Goal: Task Accomplishment & Management: Manage account settings

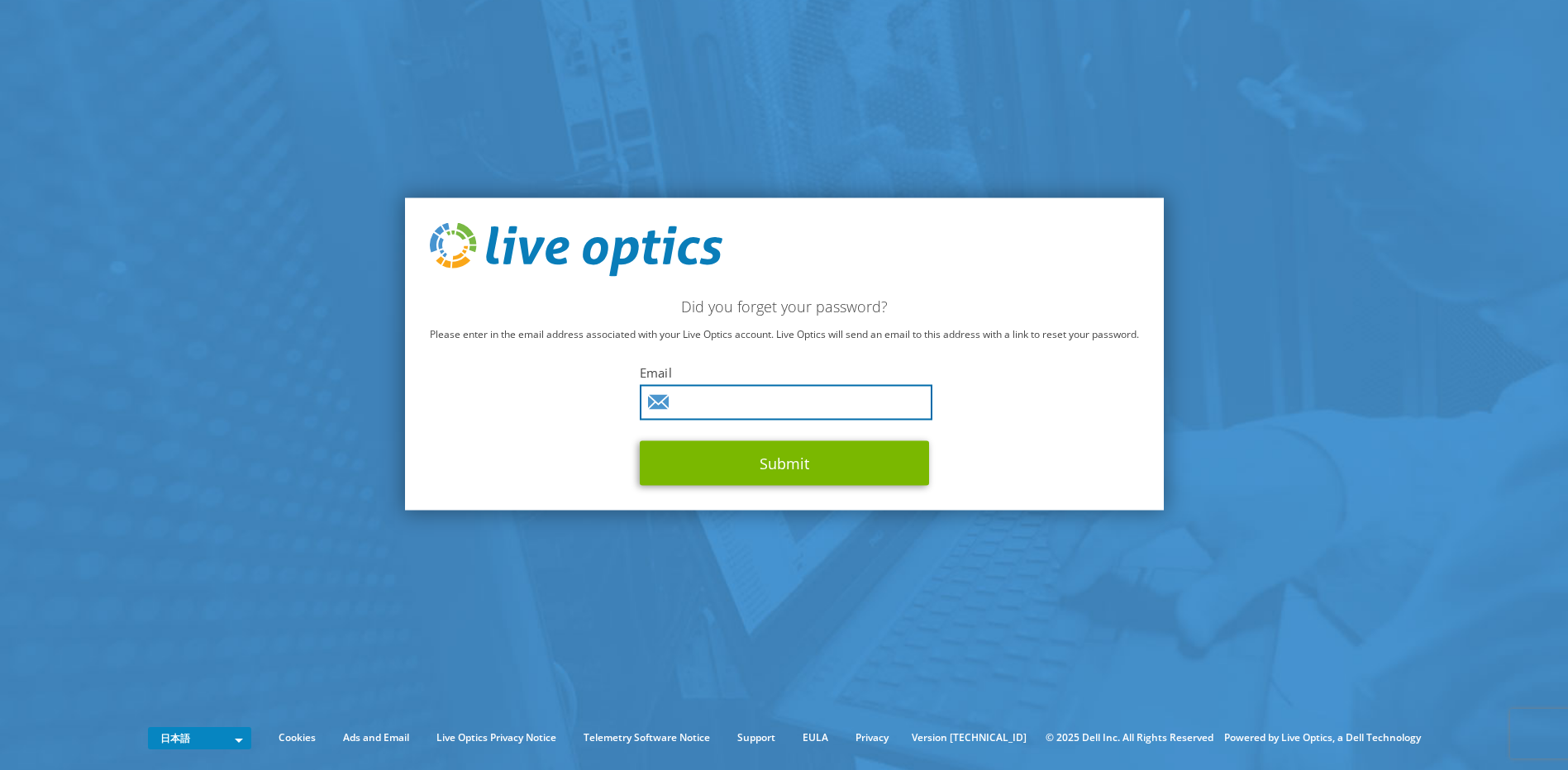
click at [741, 401] on input "text" at bounding box center [786, 402] width 292 height 36
type input "[EMAIL_ADDRESS][DOMAIN_NAME]"
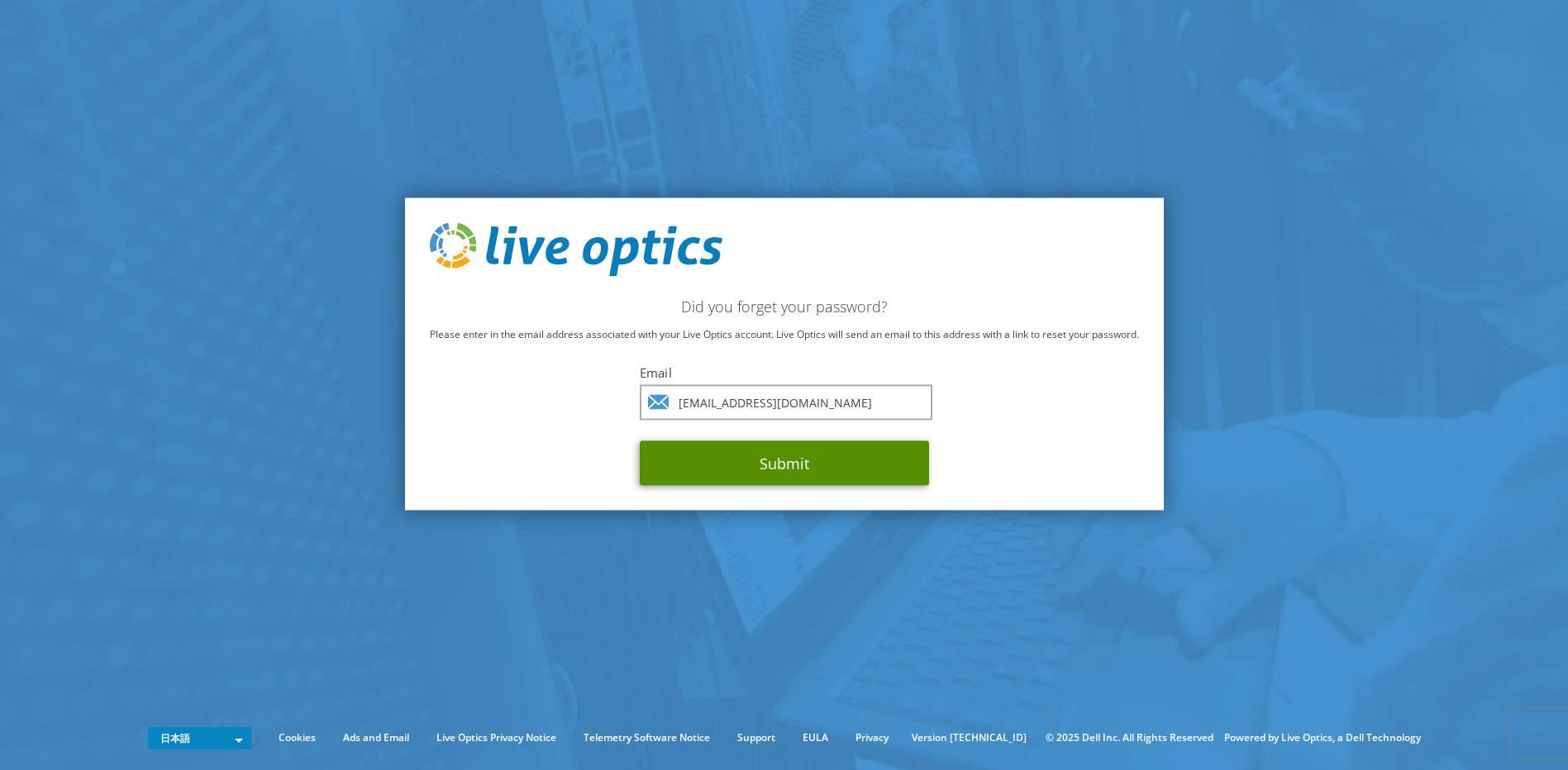
click at [789, 463] on button "Submit" at bounding box center [784, 463] width 289 height 45
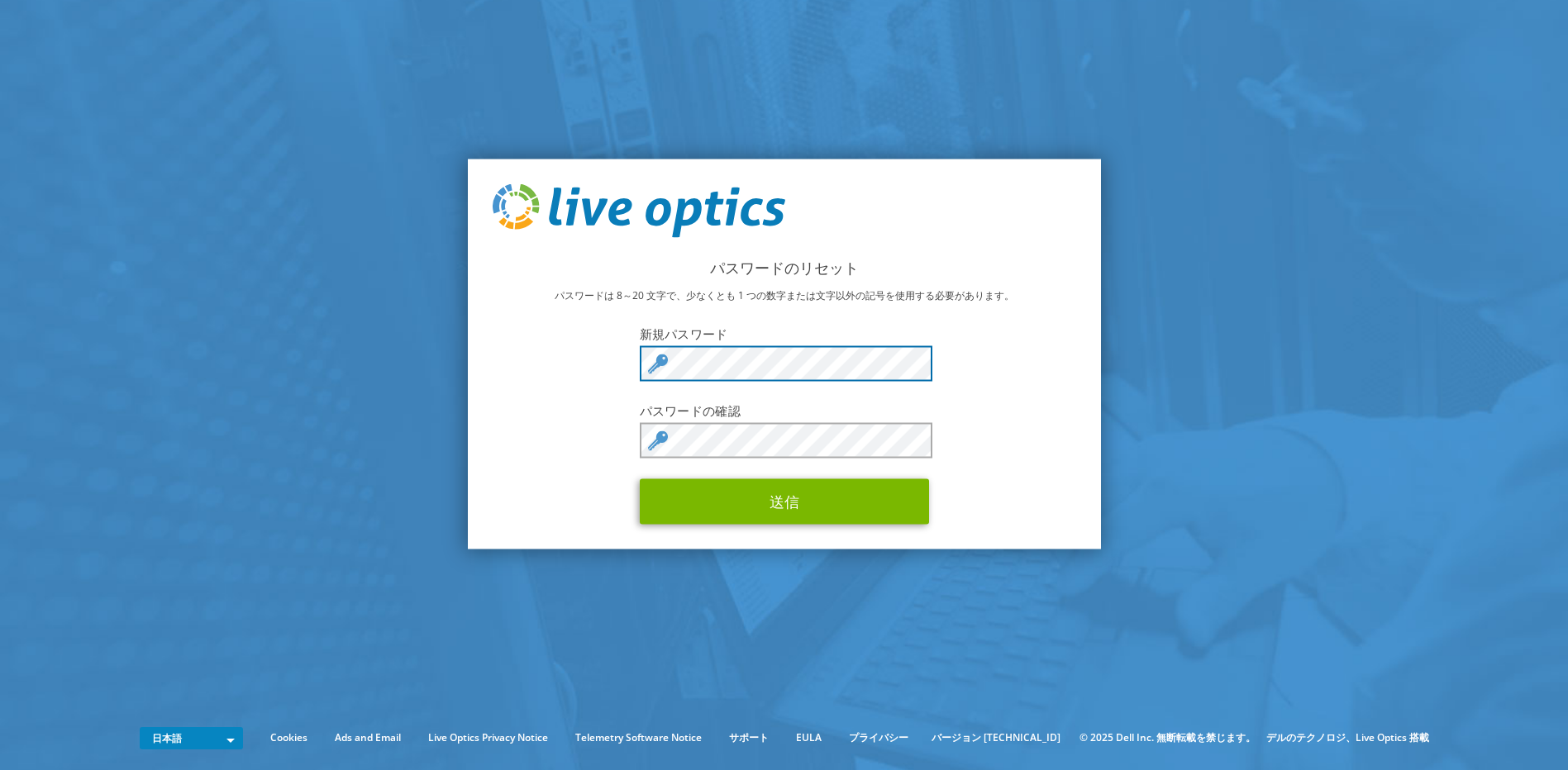
click at [626, 360] on div "パスワードのリセット パスワードは 8～20 文字で、少なくとも 1 つの数字または文字以外の記号を使用する必要があります。 新規パスワード パスワードの確認…" at bounding box center [784, 354] width 633 height 390
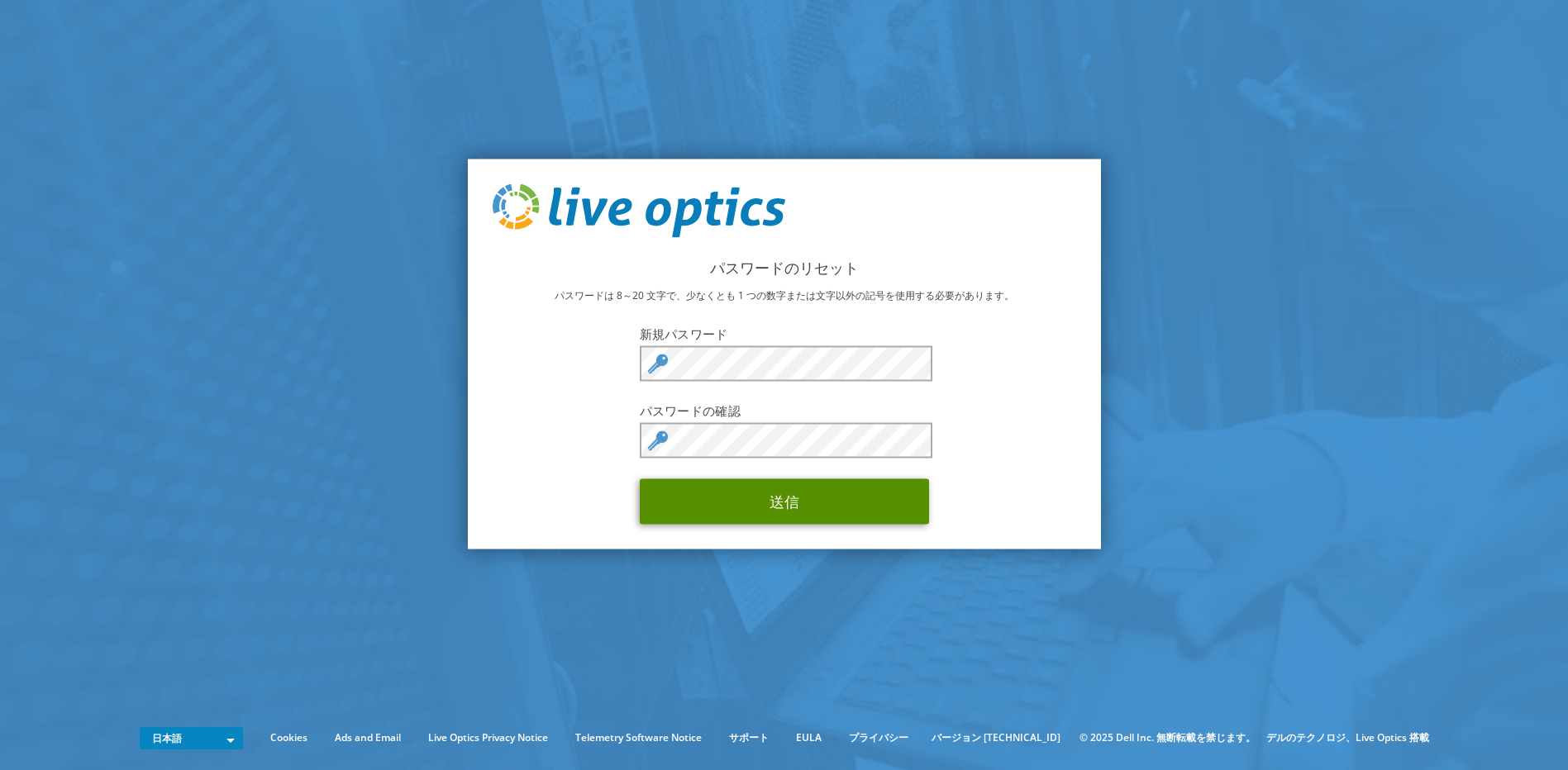
click at [802, 514] on button "送信" at bounding box center [784, 502] width 289 height 46
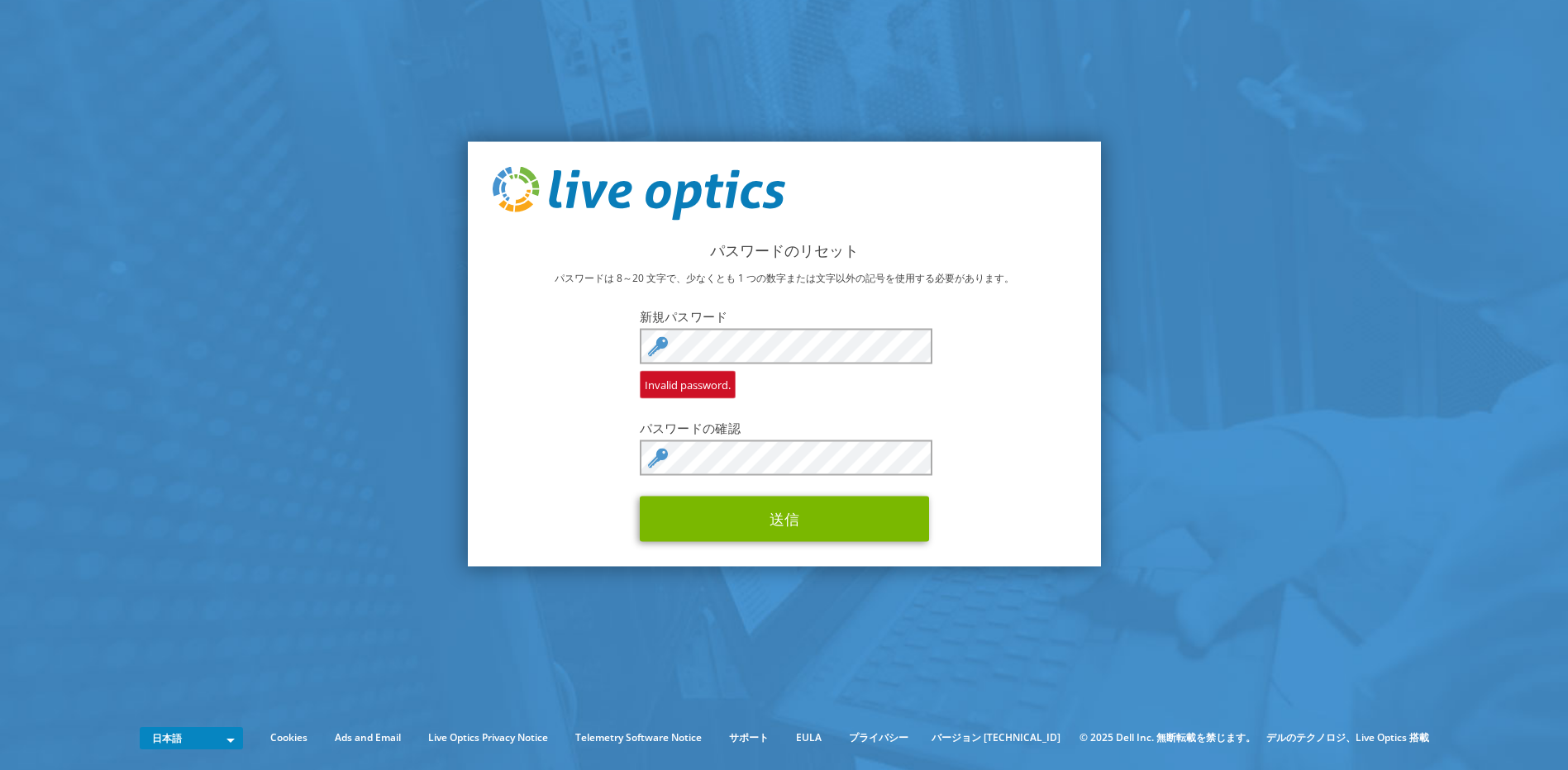
click at [982, 368] on div "パスワードのリセット パスワードは 8～20 文字で、少なくとも 1 つの数字または文字以外の記号を使用する必要があります。 新規パスワード Invalid …" at bounding box center [784, 354] width 633 height 425
click at [948, 459] on div "パスワードのリセット パスワードは 8～20 文字で、少なくとも 1 つの数字または文字以外の記号を使用する必要があります。 新規パスワード Invalid …" at bounding box center [784, 354] width 633 height 425
click at [776, 509] on button "送信" at bounding box center [784, 519] width 289 height 46
